Goal: Information Seeking & Learning: Learn about a topic

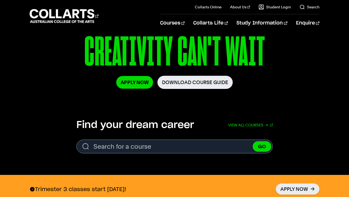
scroll to position [102, 0]
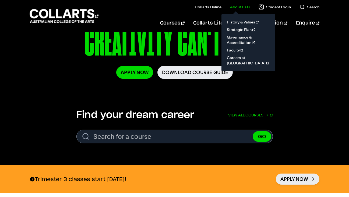
click at [237, 8] on link "About Us" at bounding box center [240, 6] width 20 height 5
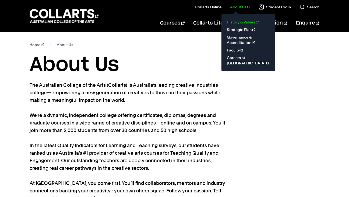
click at [238, 22] on link "History & Values" at bounding box center [248, 22] width 45 height 8
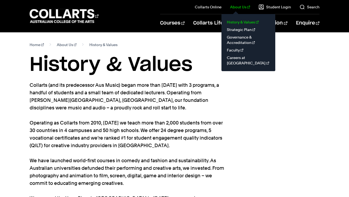
click at [236, 21] on link "History & Values" at bounding box center [248, 22] width 45 height 8
click at [237, 38] on link "Governance & Accreditation" at bounding box center [248, 39] width 45 height 13
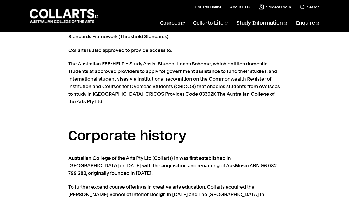
scroll to position [120, 0]
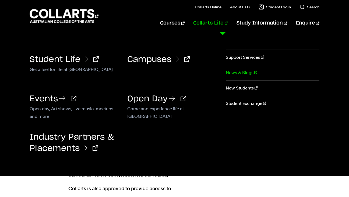
click at [231, 72] on link "News & Blogs" at bounding box center [273, 72] width 94 height 15
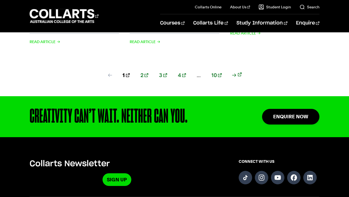
scroll to position [646, 0]
